Goal: Task Accomplishment & Management: Manage account settings

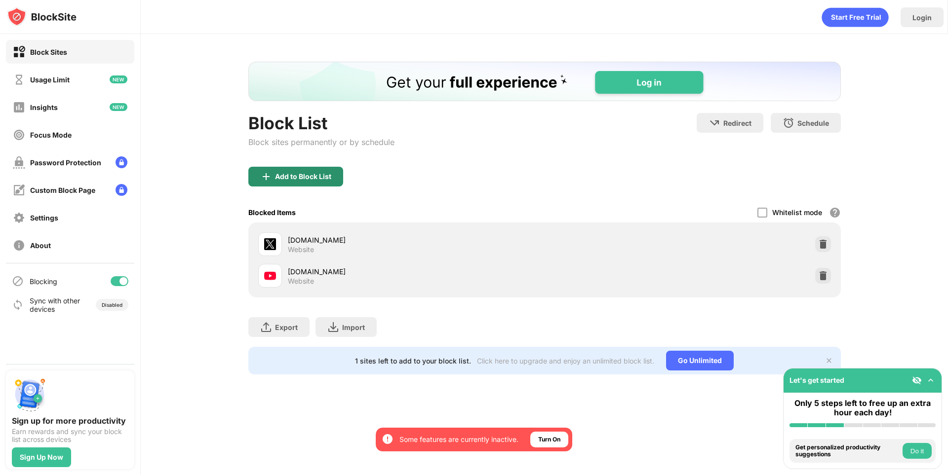
click at [300, 176] on div "Add to Block List" at bounding box center [303, 177] width 56 height 8
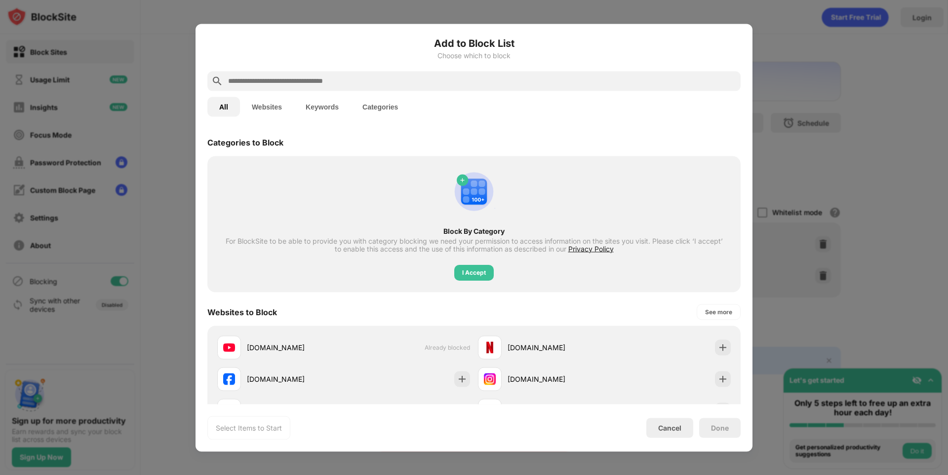
scroll to position [148, 0]
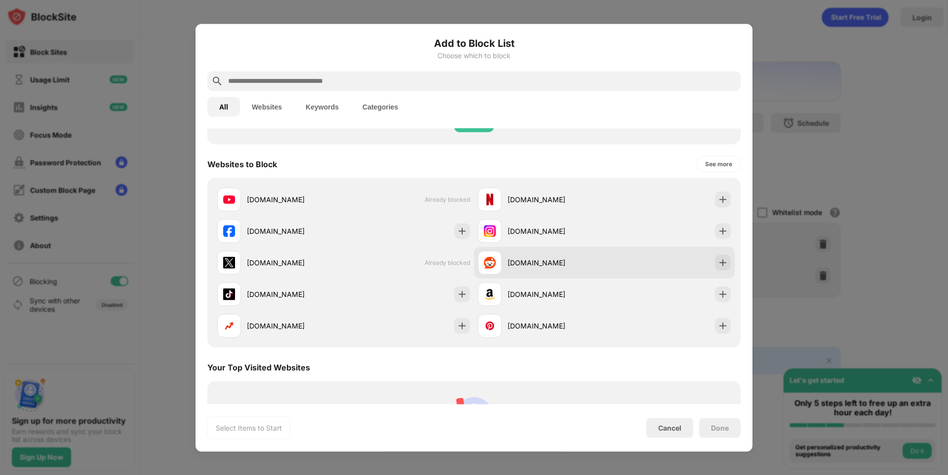
click at [536, 261] on div "[DOMAIN_NAME]" at bounding box center [555, 263] width 97 height 10
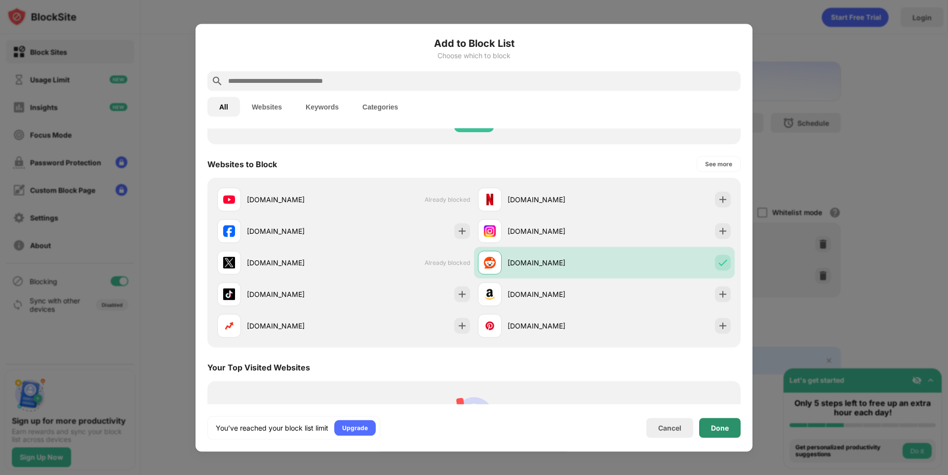
click at [705, 425] on div "Done" at bounding box center [719, 428] width 41 height 20
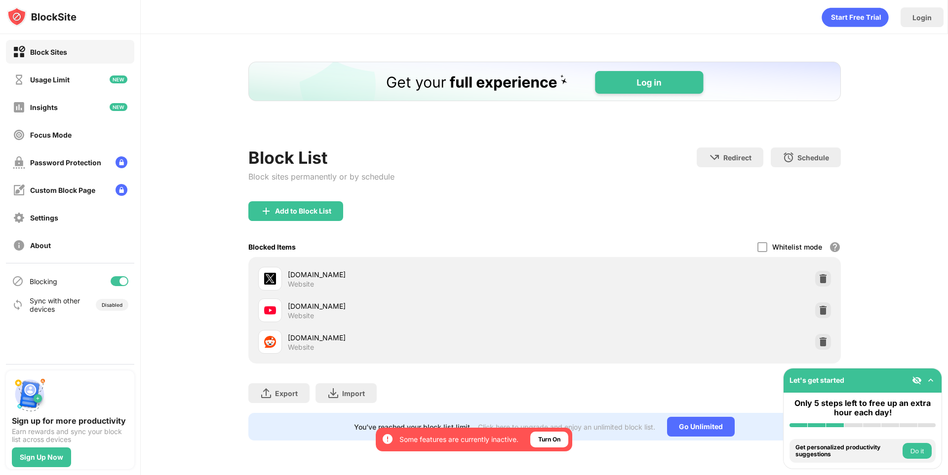
scroll to position [0, 0]
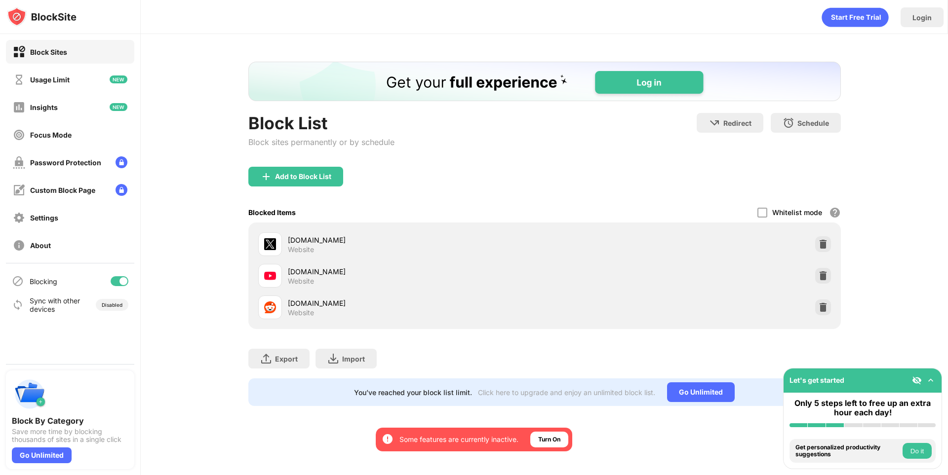
drag, startPoint x: 431, startPoint y: 166, endPoint x: 817, endPoint y: 306, distance: 411.1
click at [817, 306] on div at bounding box center [823, 308] width 16 height 16
